Goal: Task Accomplishment & Management: Manage account settings

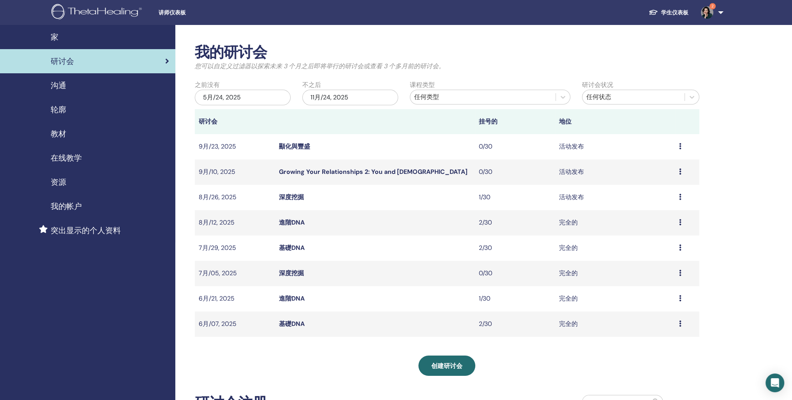
click at [680, 200] on icon at bounding box center [680, 197] width 2 height 6
click at [655, 251] on link "与会者" at bounding box center [647, 247] width 19 height 8
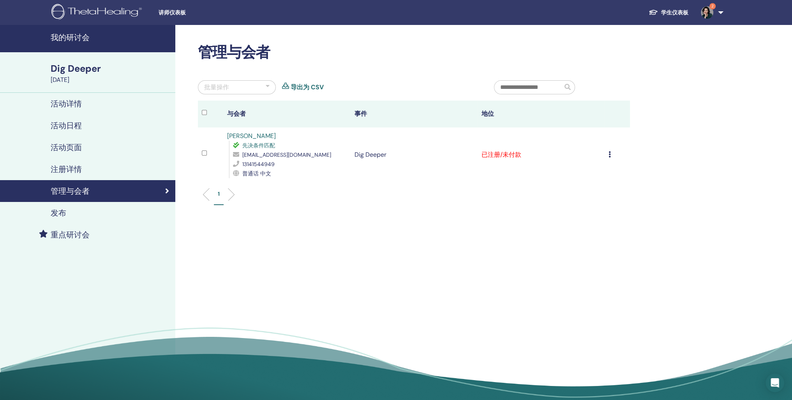
click at [608, 157] on icon at bounding box center [609, 154] width 2 height 6
click at [583, 210] on p "标记为已付费" at bounding box center [580, 205] width 37 height 9
click at [75, 41] on h4 "我的研讨会" at bounding box center [111, 37] width 120 height 9
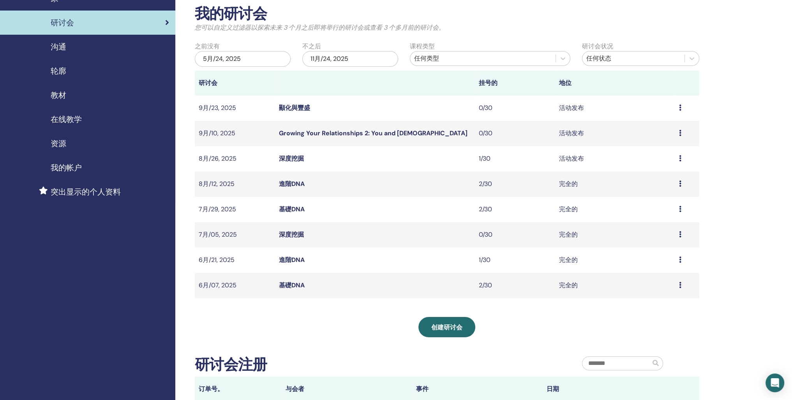
scroll to position [39, 0]
click at [288, 162] on link "深度挖掘" at bounding box center [291, 158] width 25 height 8
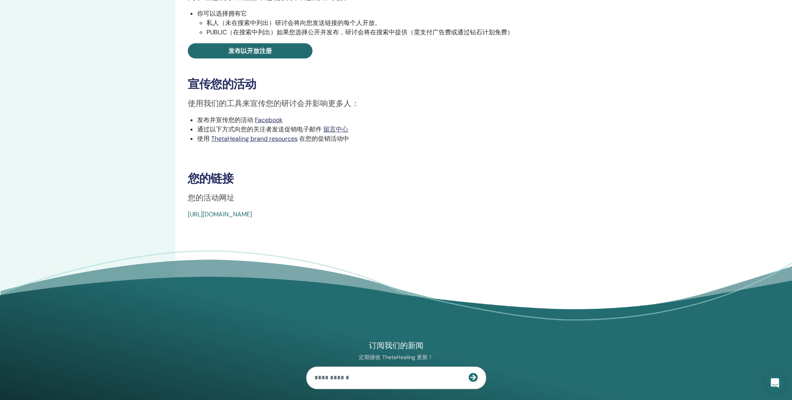
scroll to position [273, 0]
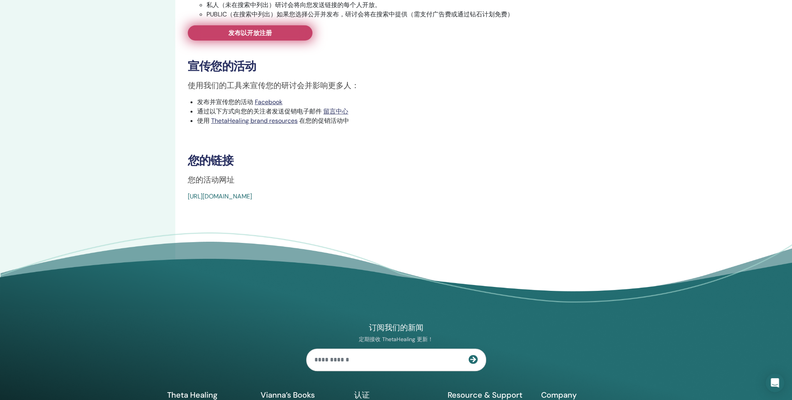
click at [240, 37] on span "发布以开放注册" at bounding box center [250, 33] width 44 height 8
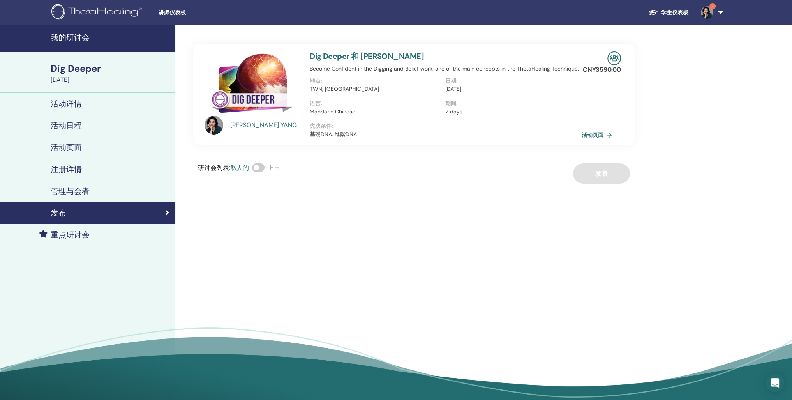
click at [604, 141] on link "活动页面" at bounding box center [598, 135] width 33 height 12
